Goal: Transaction & Acquisition: Purchase product/service

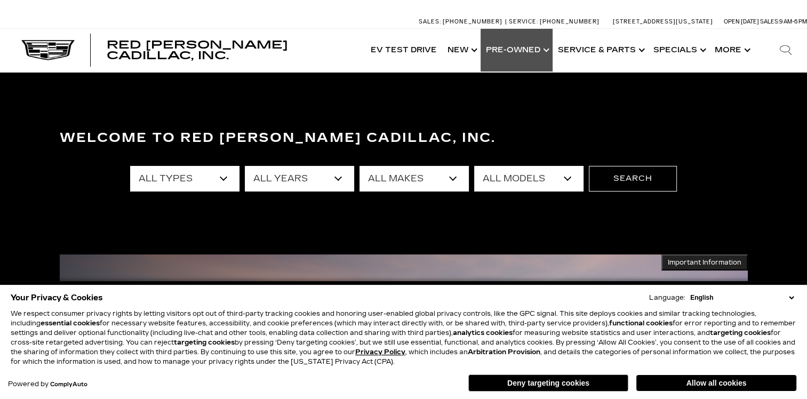
click at [539, 53] on link "Show Pre-Owned" at bounding box center [516, 50] width 72 height 43
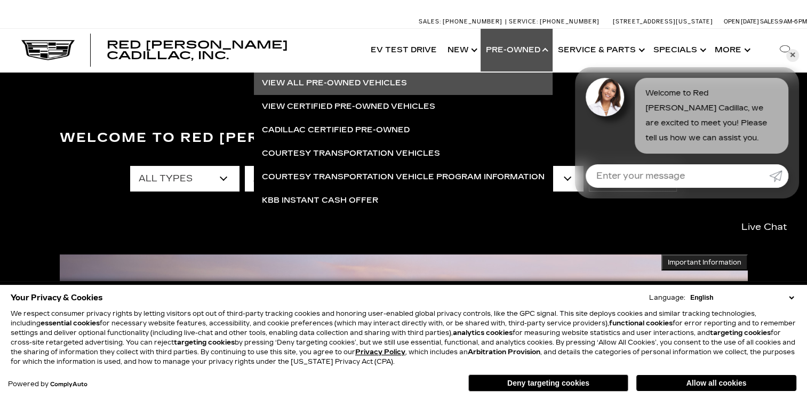
click at [333, 79] on link "View All Pre-Owned Vehicles" at bounding box center [403, 82] width 299 height 23
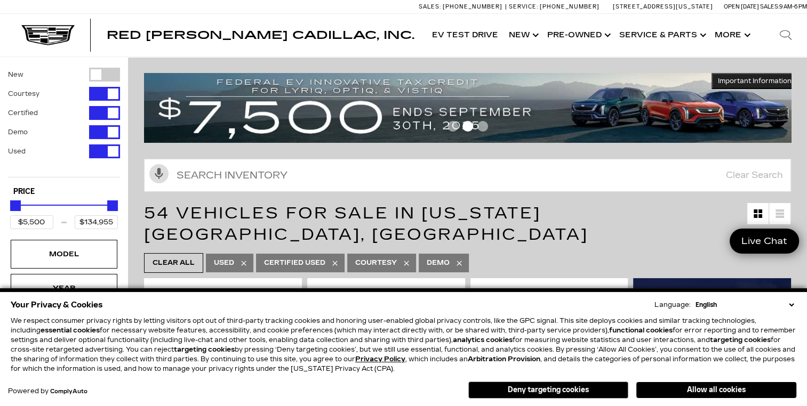
click at [575, 389] on button "Deny targeting cookies" at bounding box center [548, 390] width 160 height 17
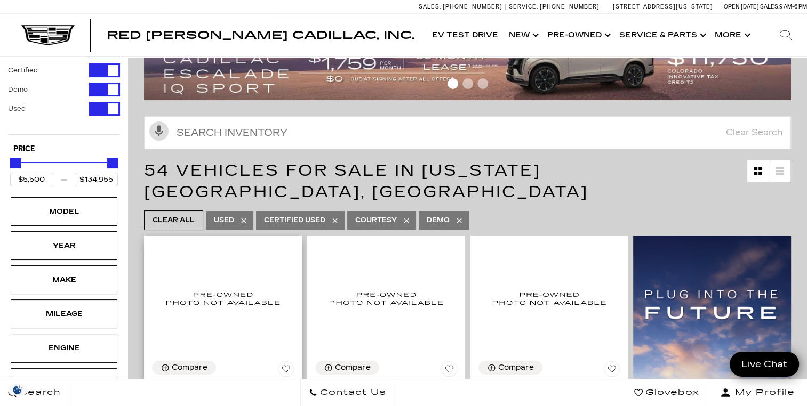
scroll to position [43, 0]
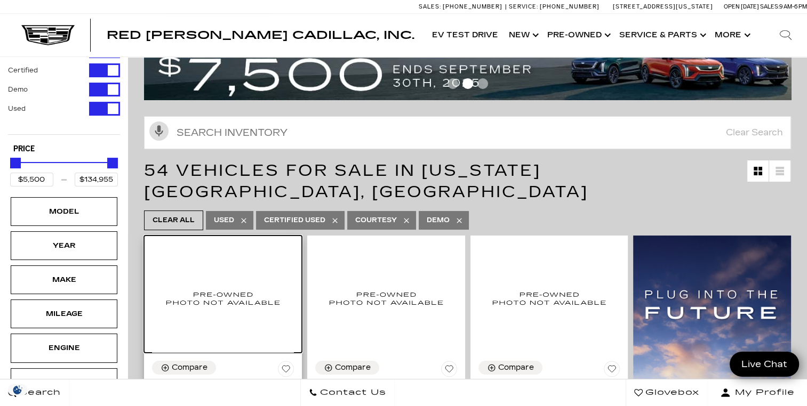
click at [264, 265] on img at bounding box center [223, 298] width 142 height 109
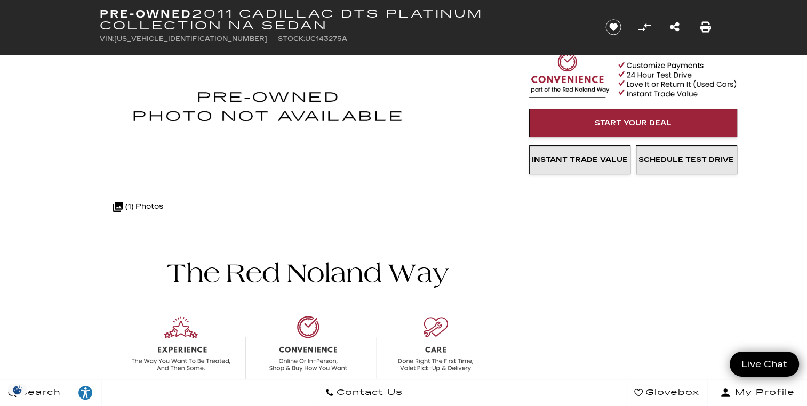
scroll to position [171, 0]
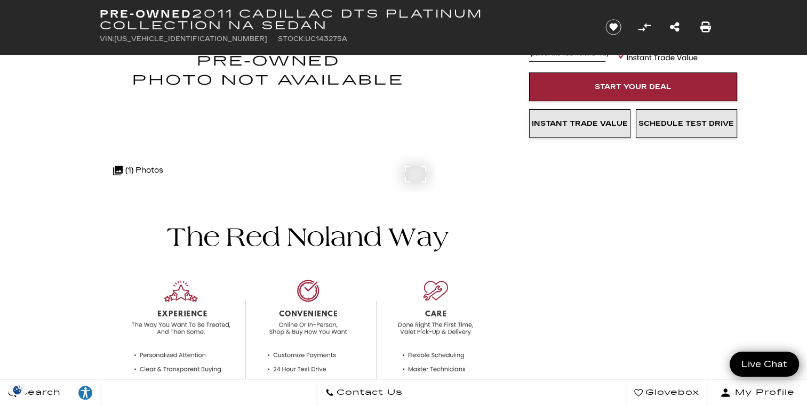
click at [121, 168] on icon at bounding box center [117, 171] width 14 height 14
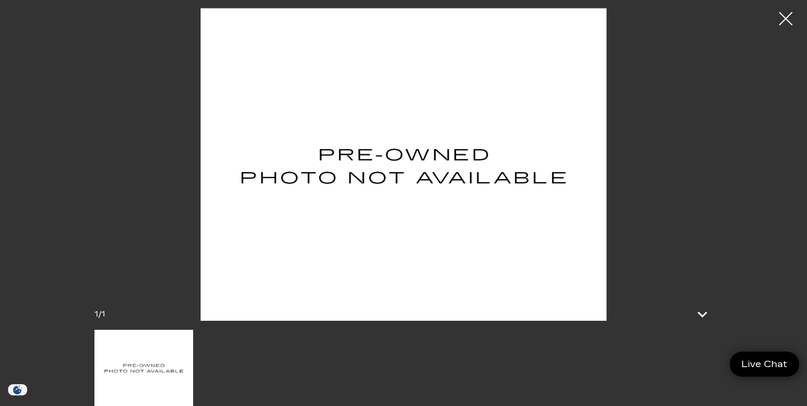
click at [391, 173] on img at bounding box center [404, 164] width 640 height 313
click at [101, 171] on img at bounding box center [404, 164] width 640 height 313
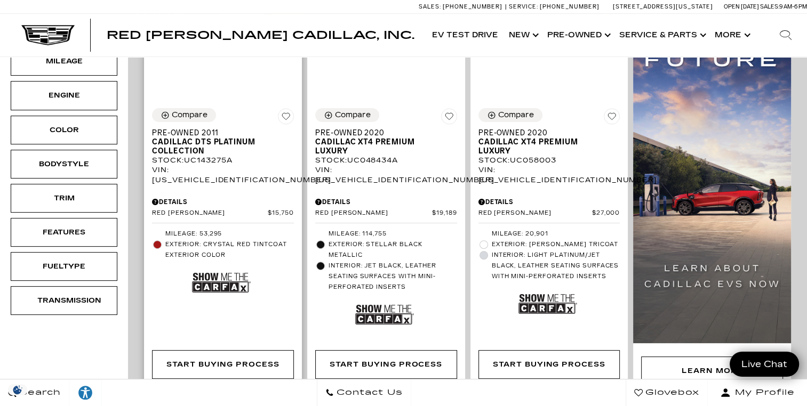
scroll to position [39, 0]
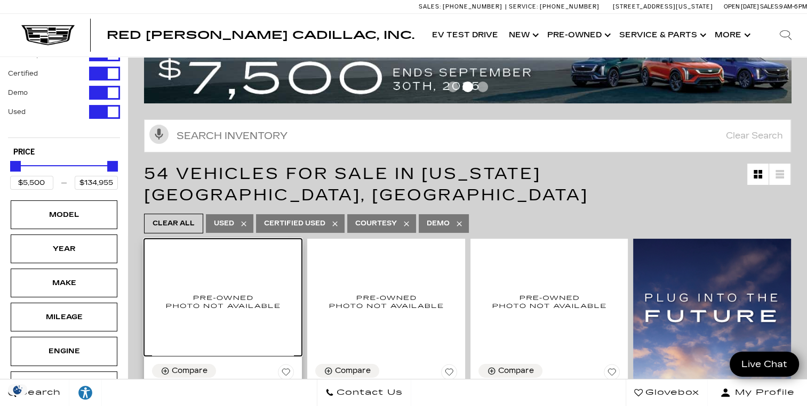
click at [226, 288] on img at bounding box center [223, 301] width 142 height 109
